Goal: Task Accomplishment & Management: Complete application form

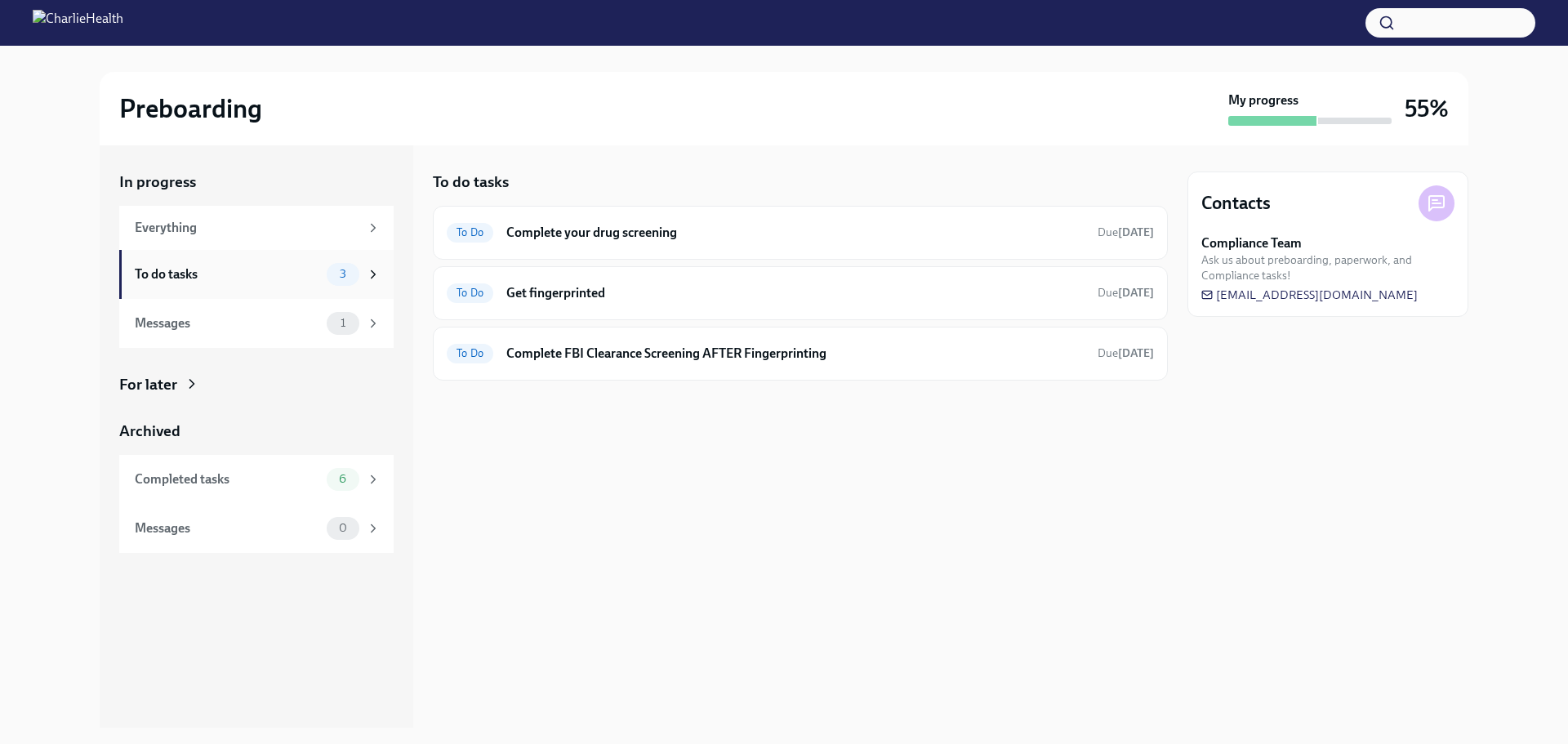
click at [227, 277] on div "To do tasks" at bounding box center [227, 274] width 185 height 18
click at [704, 237] on h6 "Complete your drug screening" at bounding box center [795, 233] width 578 height 18
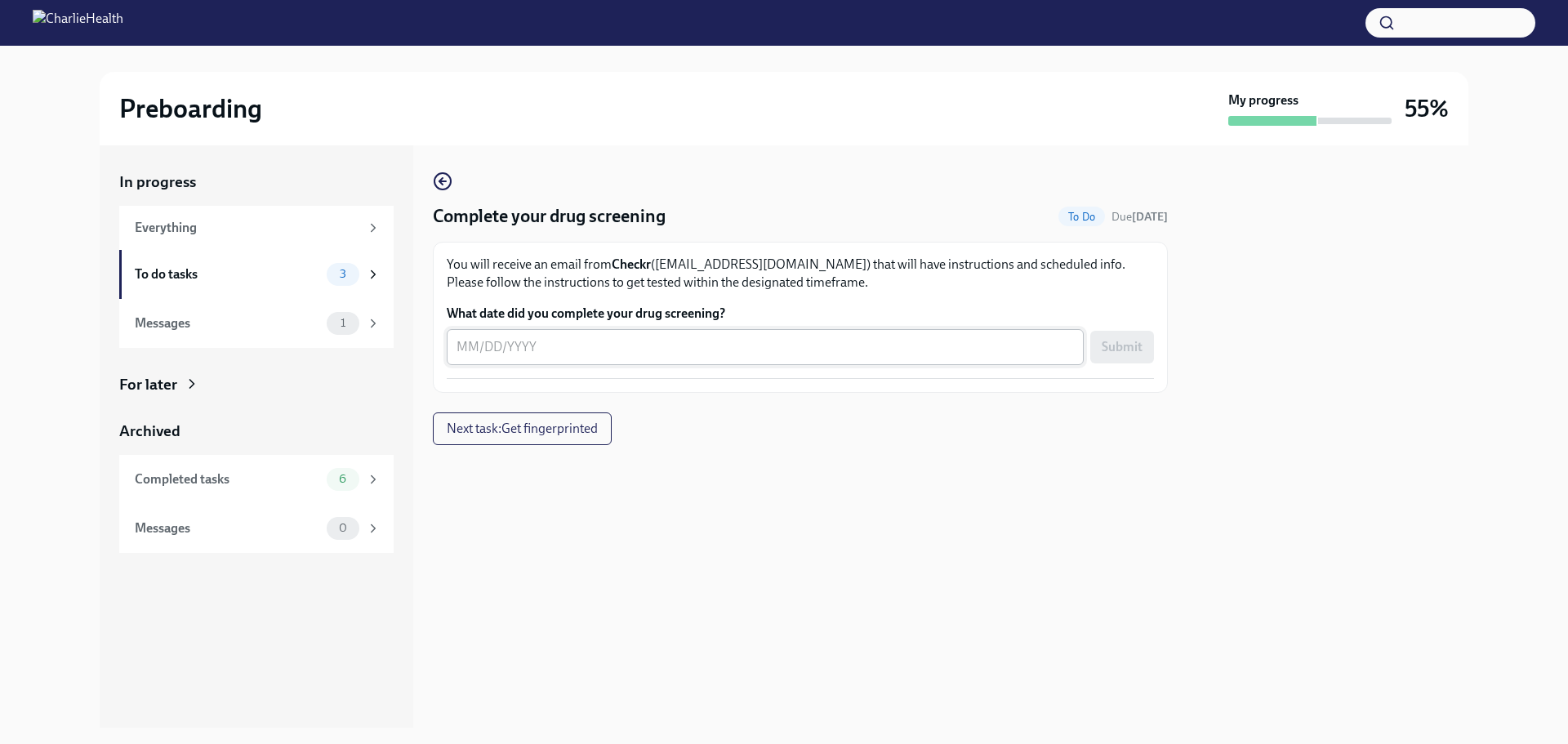
click at [562, 356] on textarea "What date did you complete your drug screening?" at bounding box center [765, 347] width 617 height 19
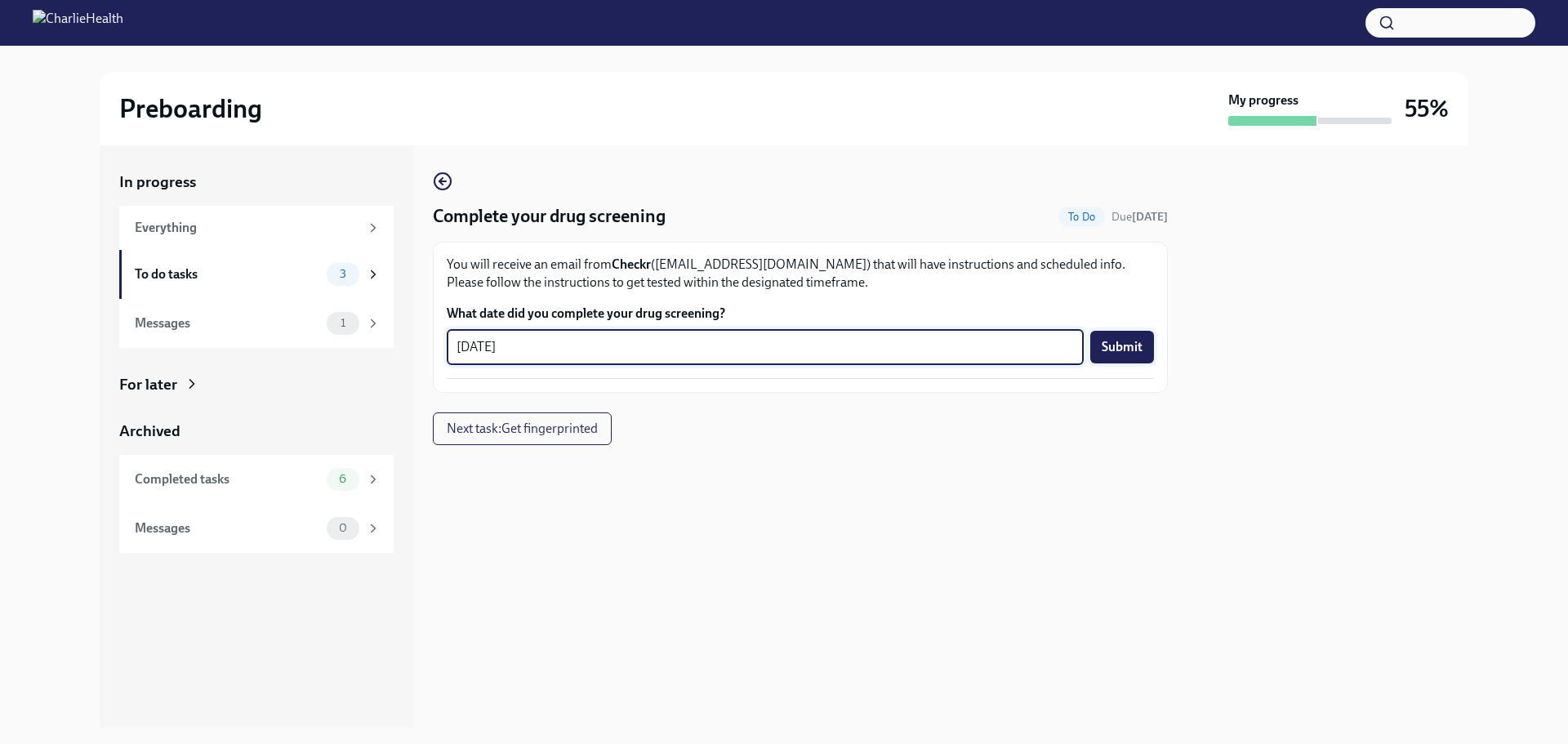
type textarea "[DATE]"
click at [781, 332] on button "Submit" at bounding box center [1122, 347] width 64 height 33
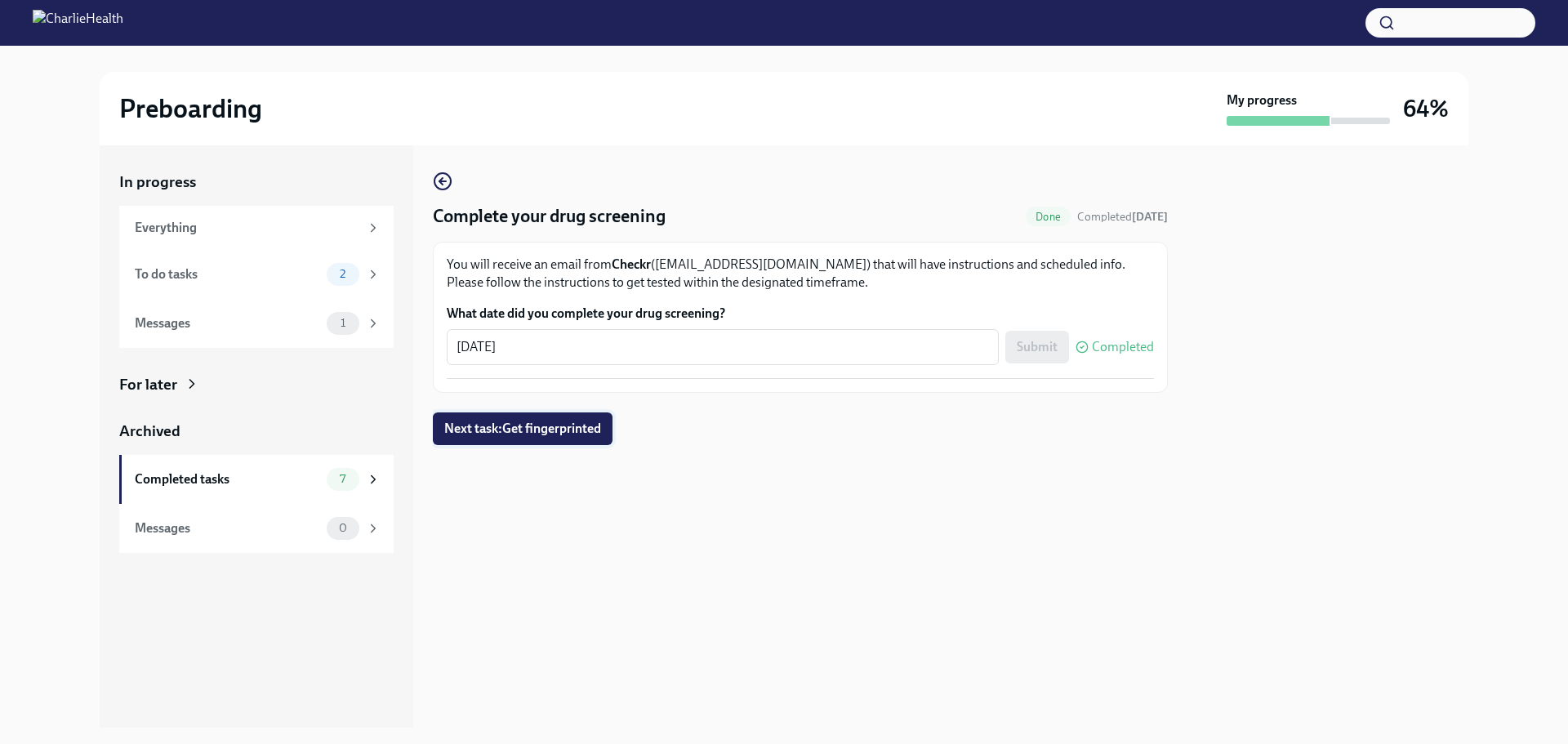
click at [566, 427] on span "Next task : Get fingerprinted" at bounding box center [522, 429] width 157 height 17
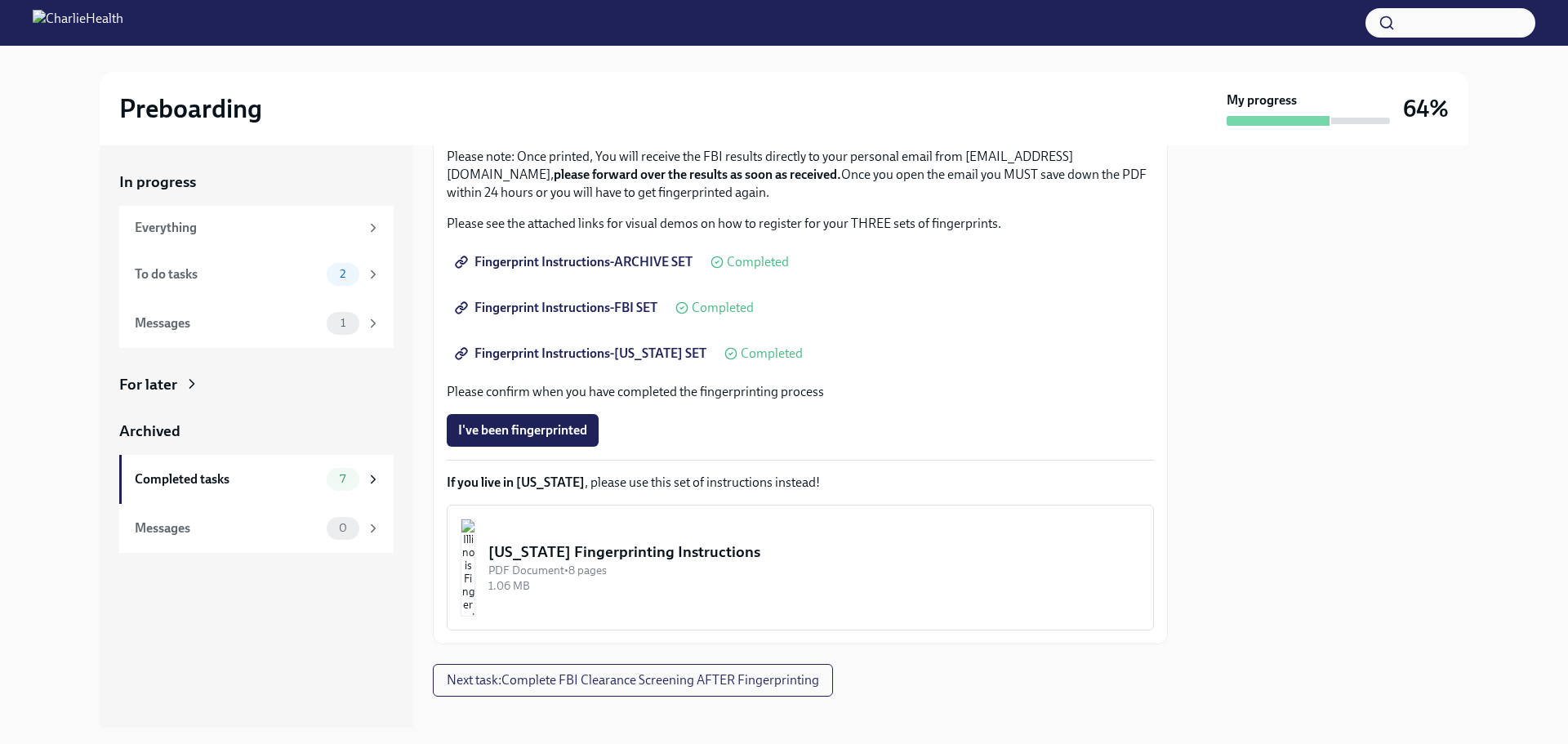
scroll to position [209, 0]
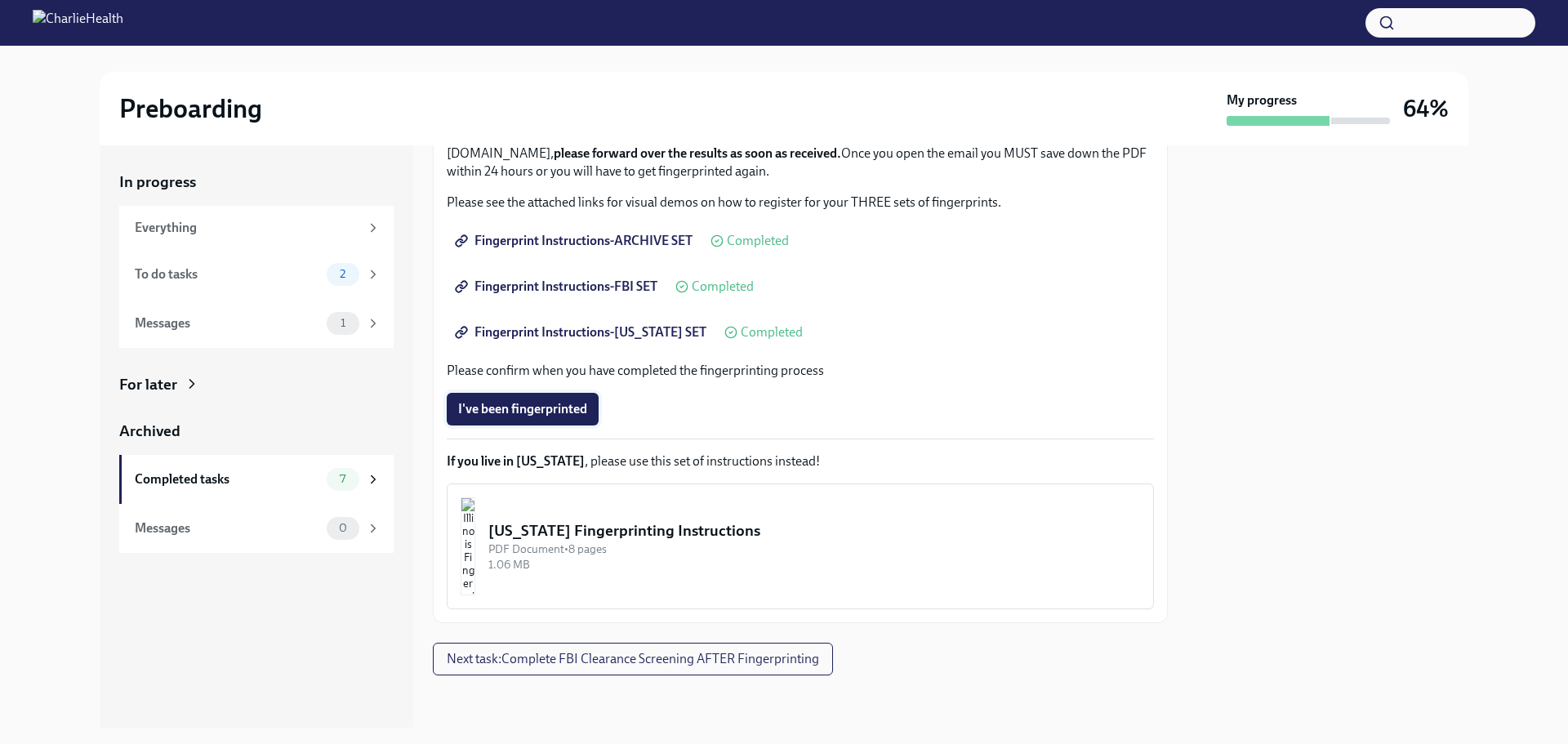
click at [557, 407] on span "I've been fingerprinted" at bounding box center [522, 409] width 129 height 17
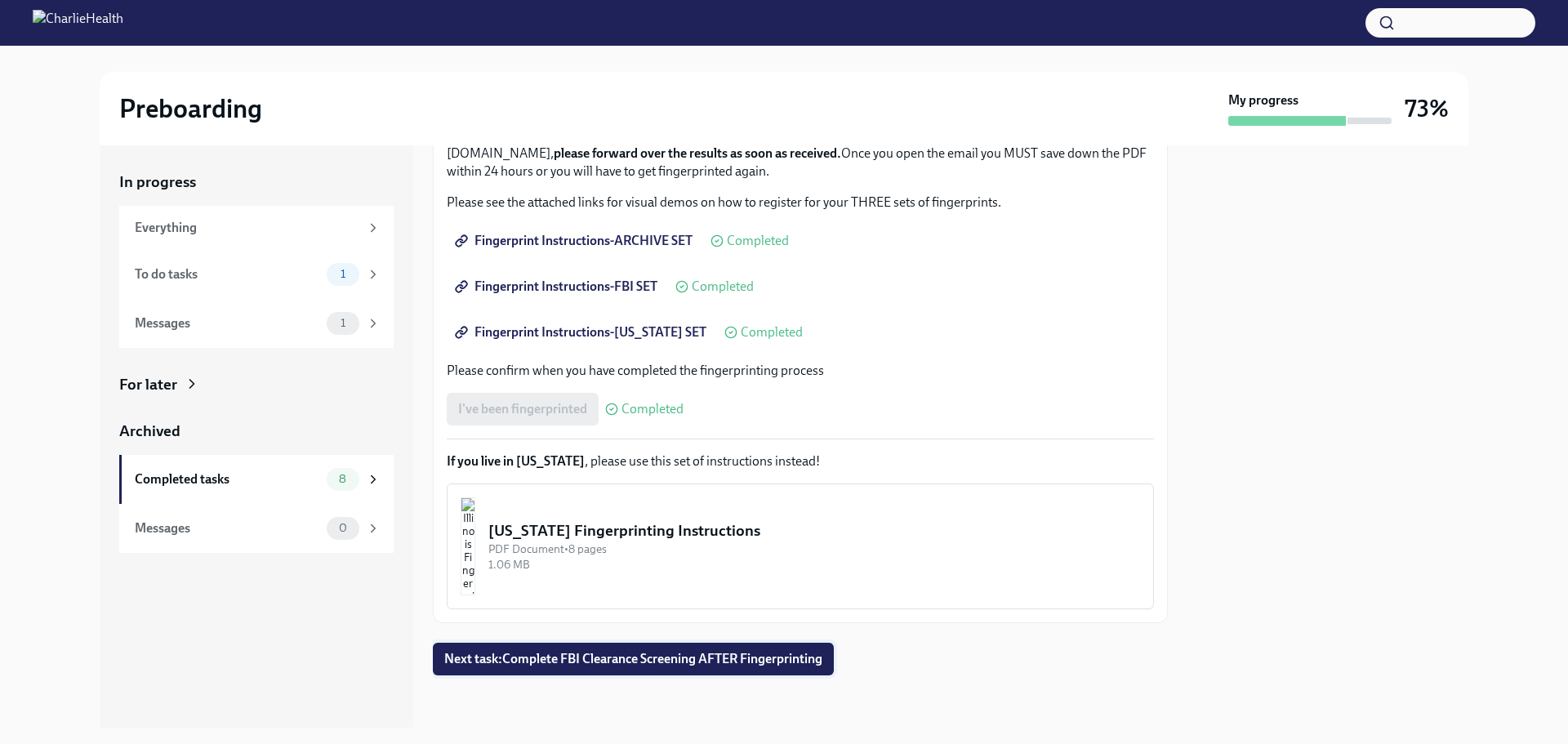
click at [618, 661] on span "Next task : Complete FBI Clearance Screening AFTER Fingerprinting" at bounding box center [633, 659] width 378 height 17
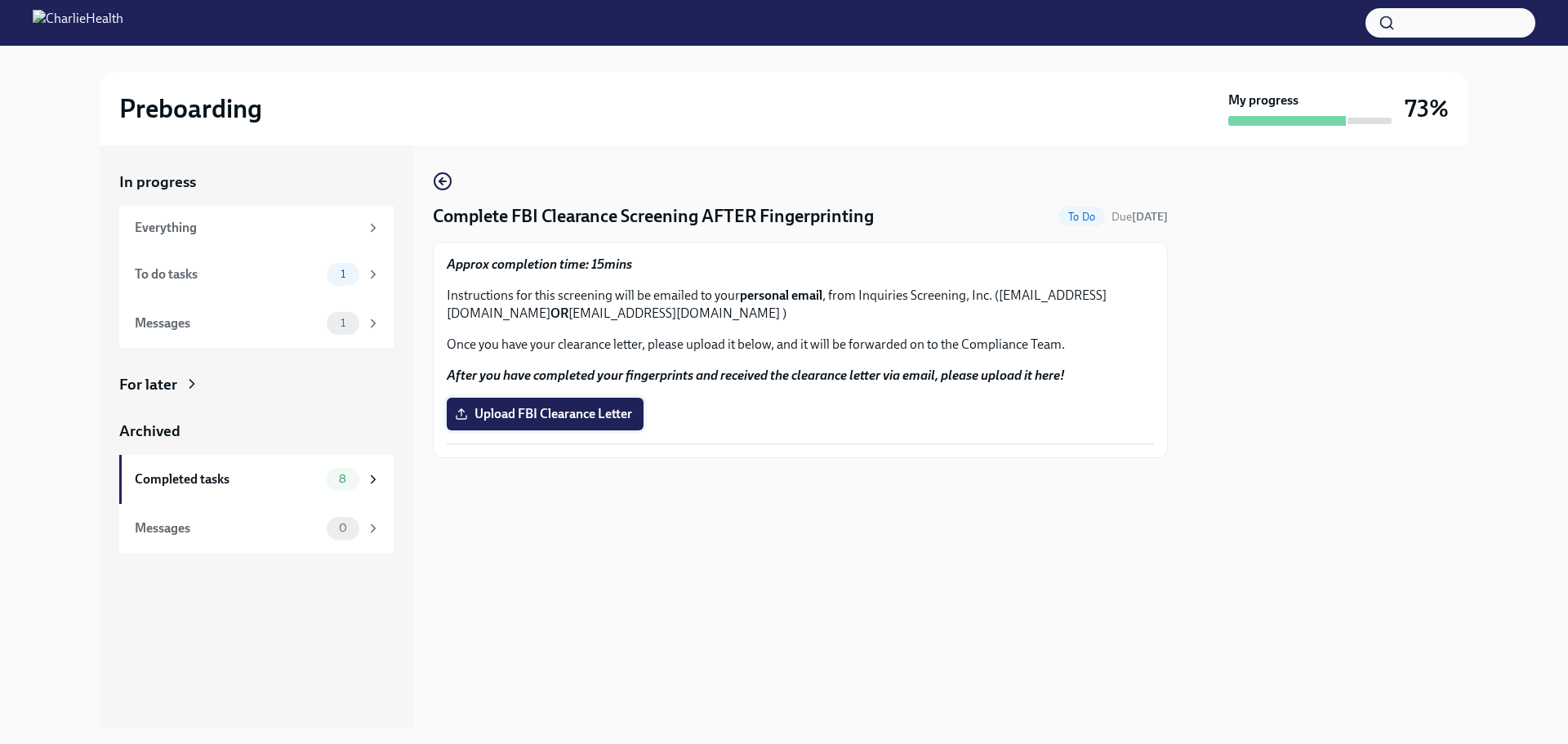
click at [587, 408] on span "Upload FBI Clearance Letter" at bounding box center [545, 414] width 174 height 17
click at [0, 0] on input "Upload FBI Clearance Letter" at bounding box center [0, 0] width 0 height 0
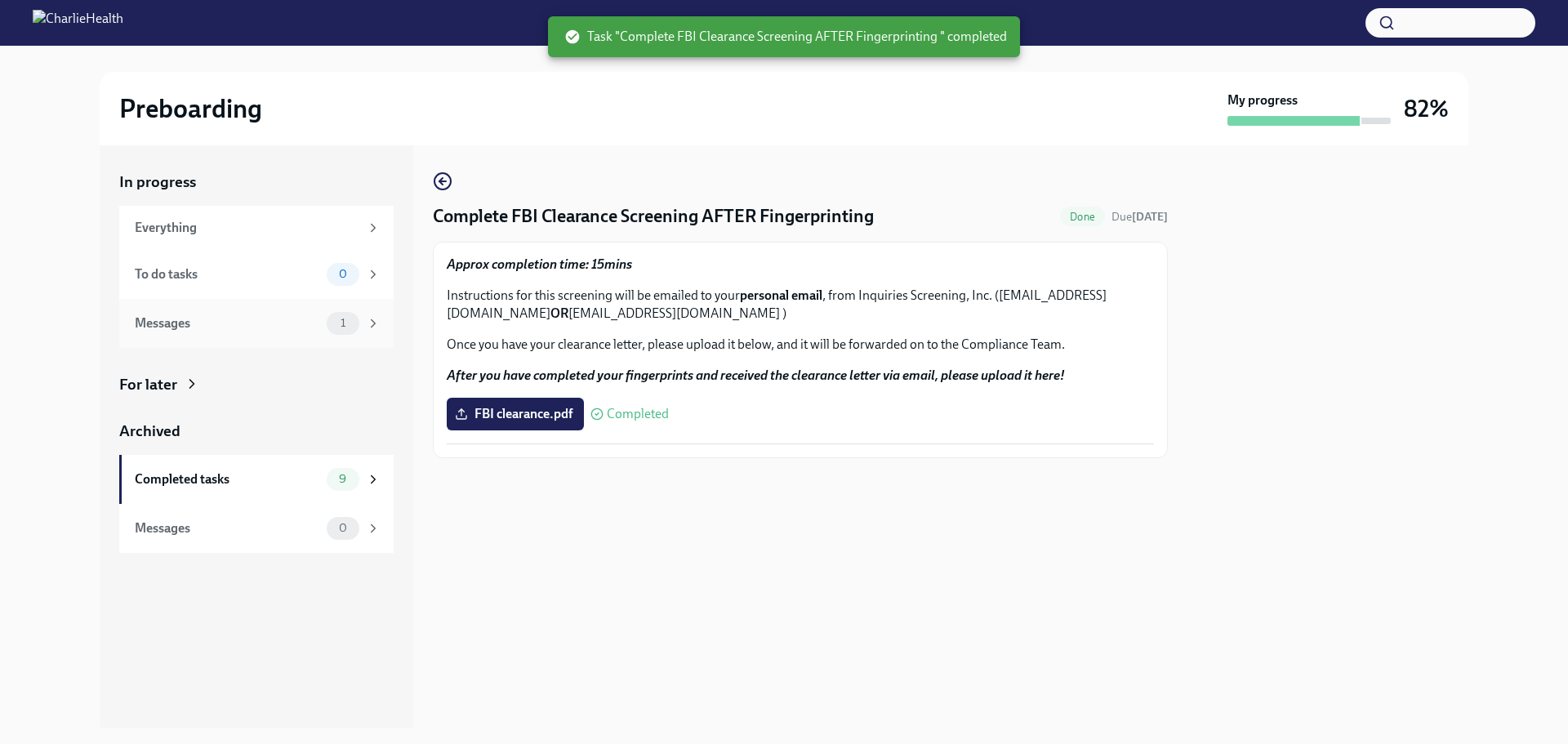
click at [245, 321] on div "Messages" at bounding box center [227, 323] width 185 height 18
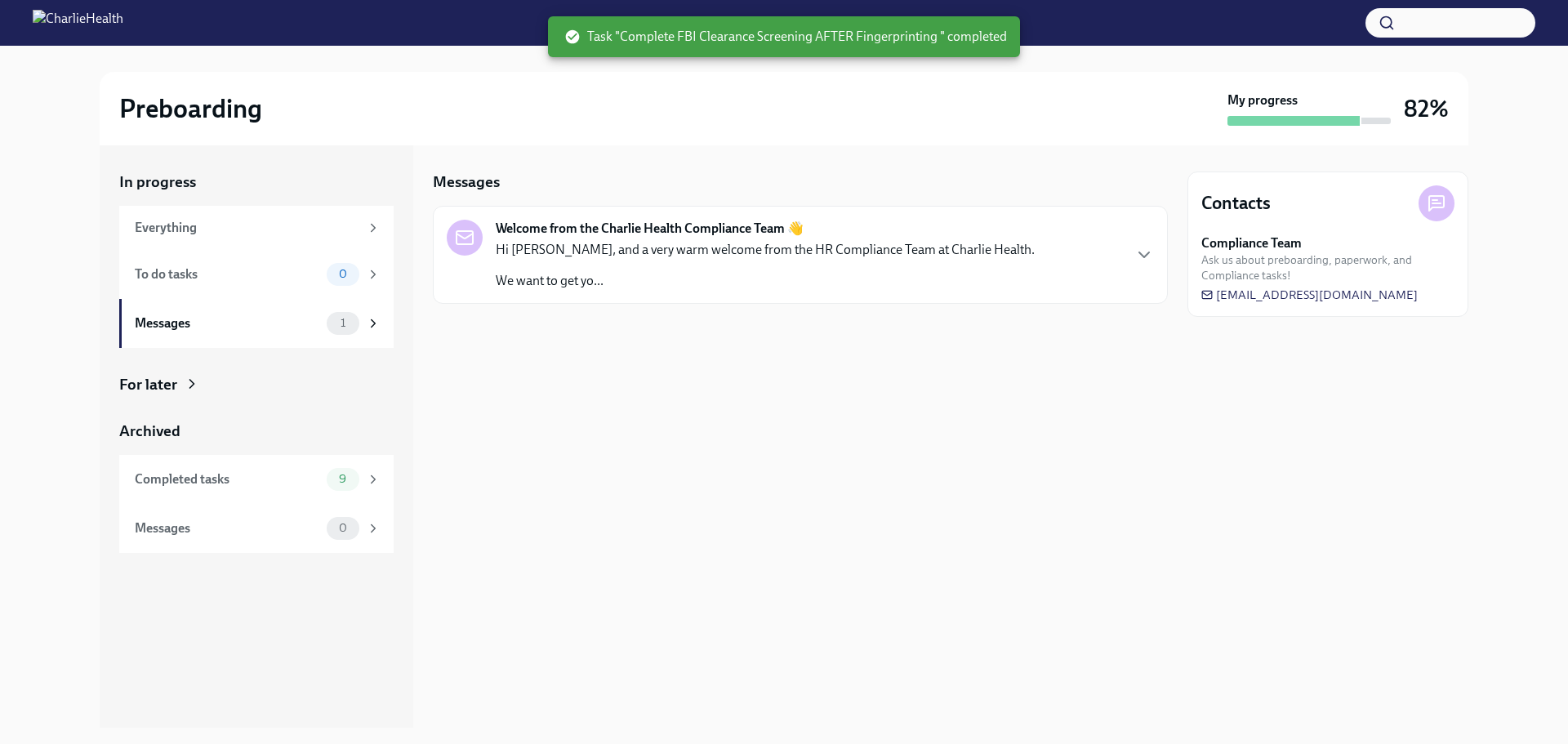
click at [651, 258] on p "Hi [PERSON_NAME], and a very warm welcome from the HR Compliance Team at Charli…" at bounding box center [766, 249] width 539 height 18
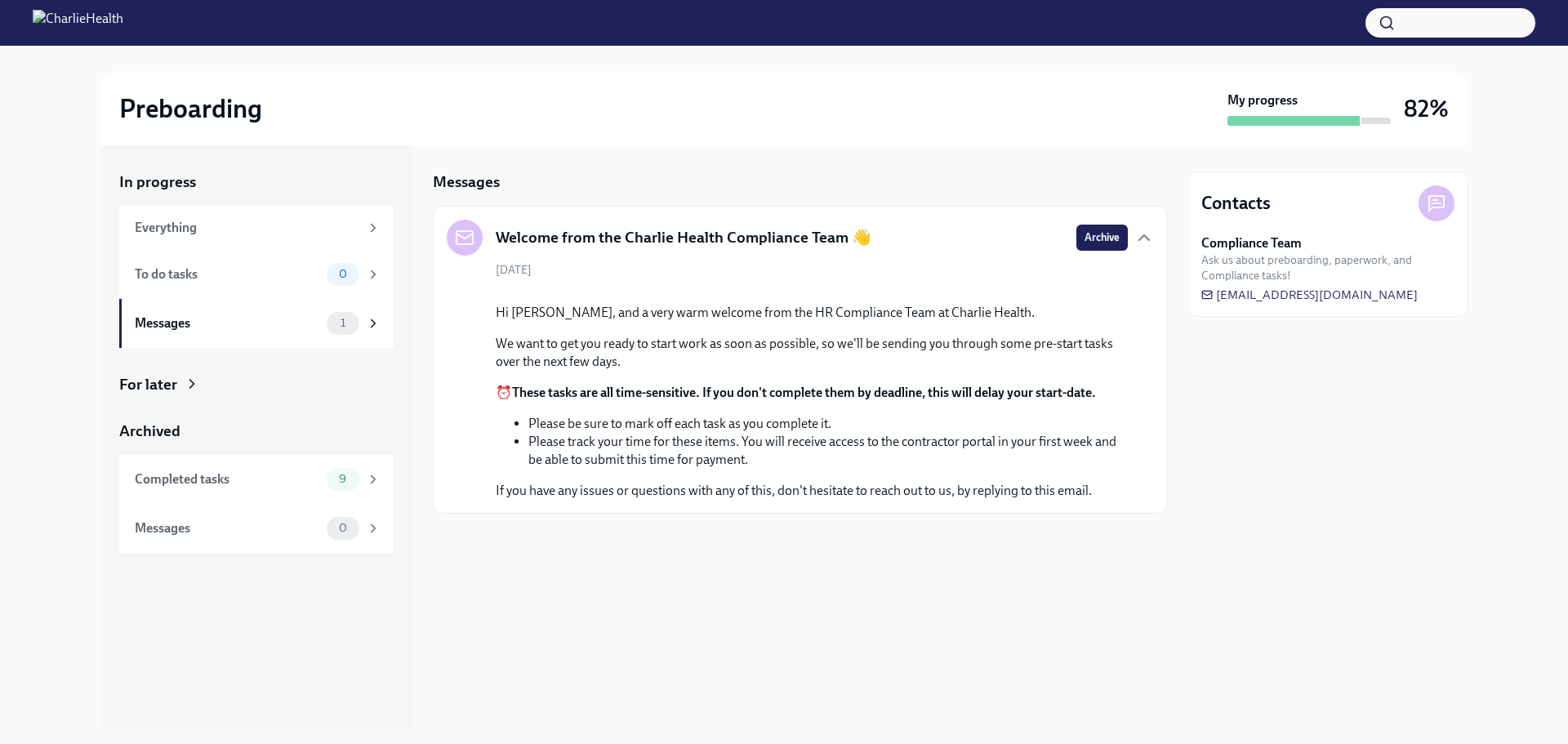
scroll to position [17, 0]
click at [306, 228] on div "Everything" at bounding box center [247, 228] width 225 height 18
click at [261, 225] on div "Everything" at bounding box center [247, 228] width 225 height 18
click at [239, 269] on div "To do tasks" at bounding box center [227, 274] width 185 height 18
